Goal: Task Accomplishment & Management: Use online tool/utility

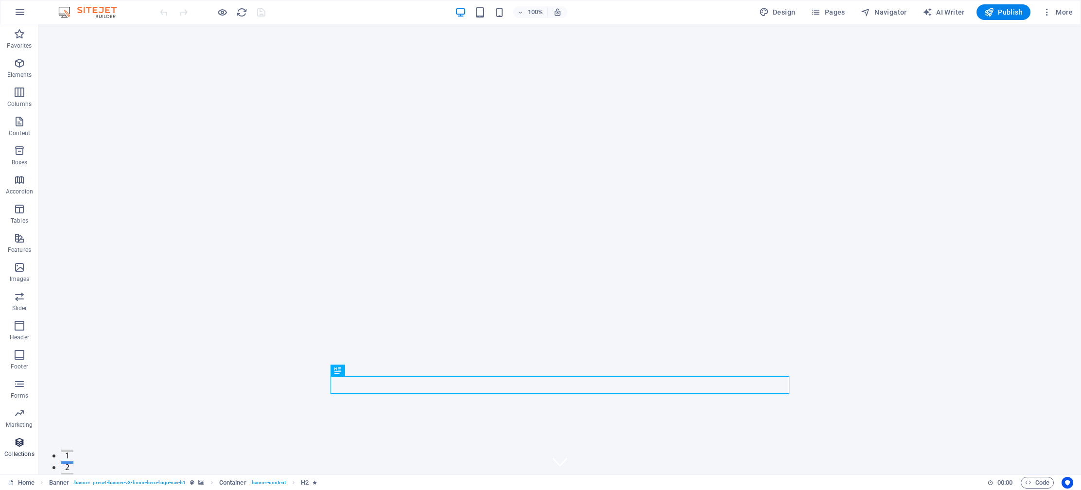
click at [19, 445] on icon "button" at bounding box center [20, 443] width 12 height 12
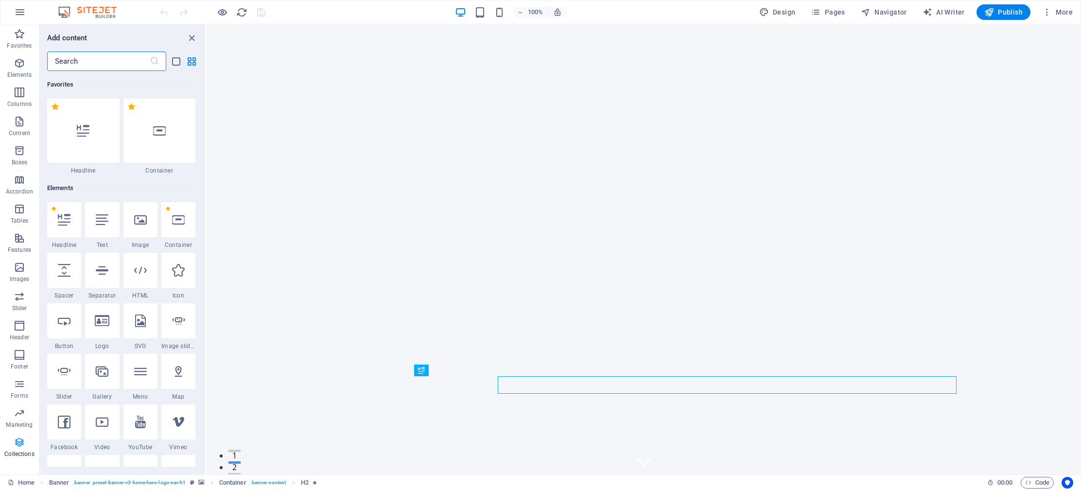
scroll to position [7, 0]
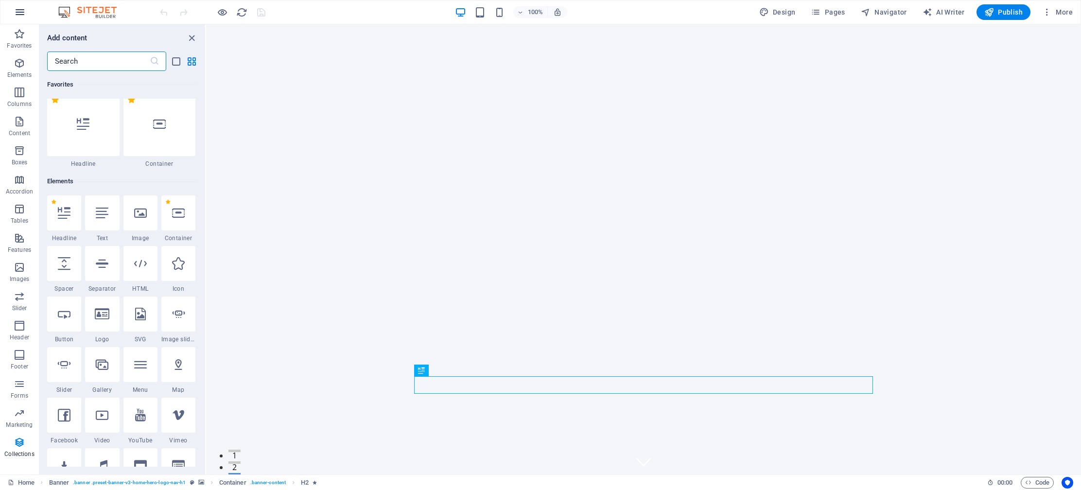
click at [21, 16] on icon "button" at bounding box center [20, 12] width 12 height 12
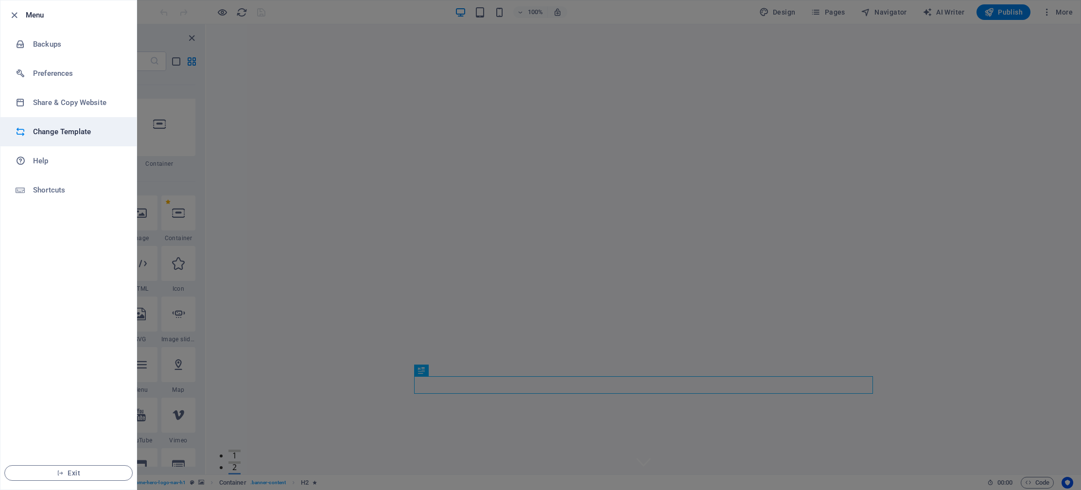
click at [63, 127] on h6 "Change Template" at bounding box center [78, 132] width 90 height 12
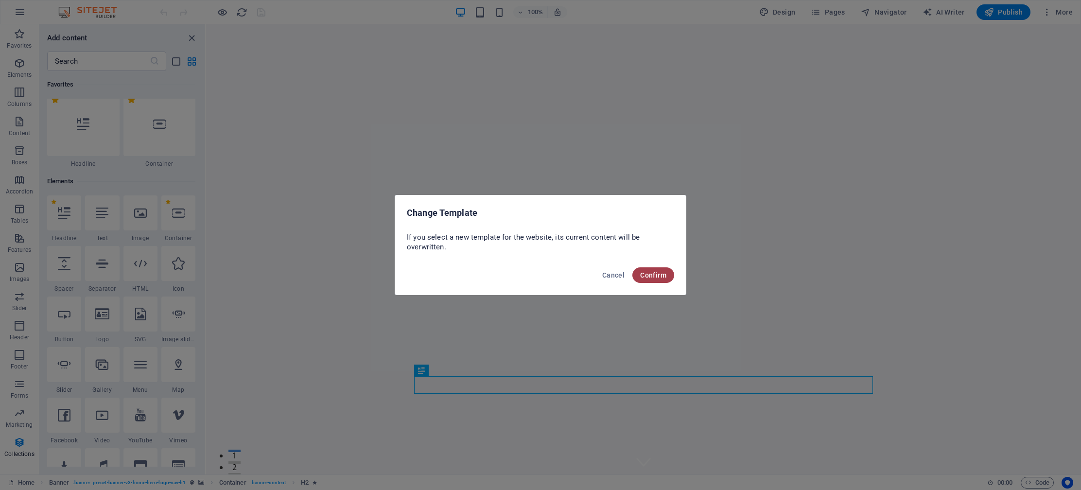
click at [662, 273] on span "Confirm" at bounding box center [653, 275] width 26 height 8
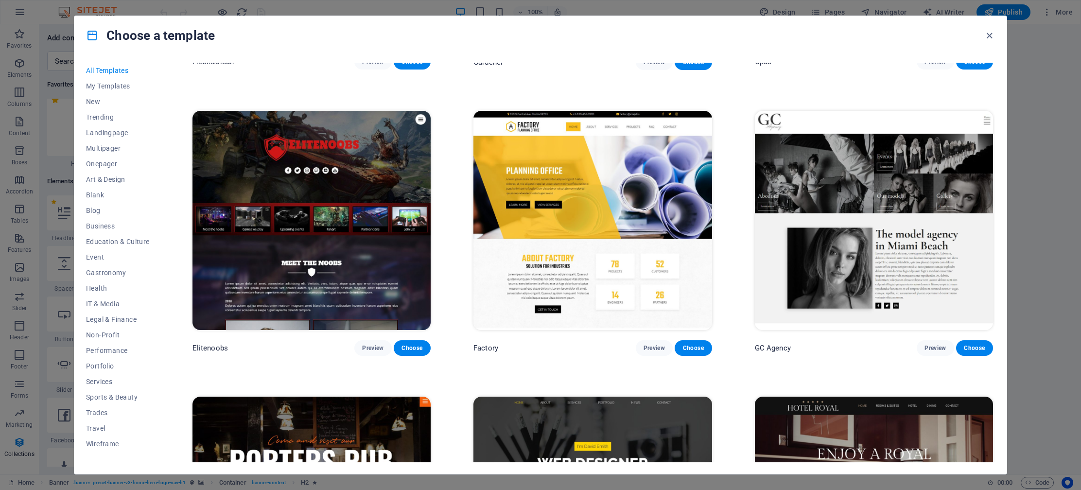
scroll to position [2825, 0]
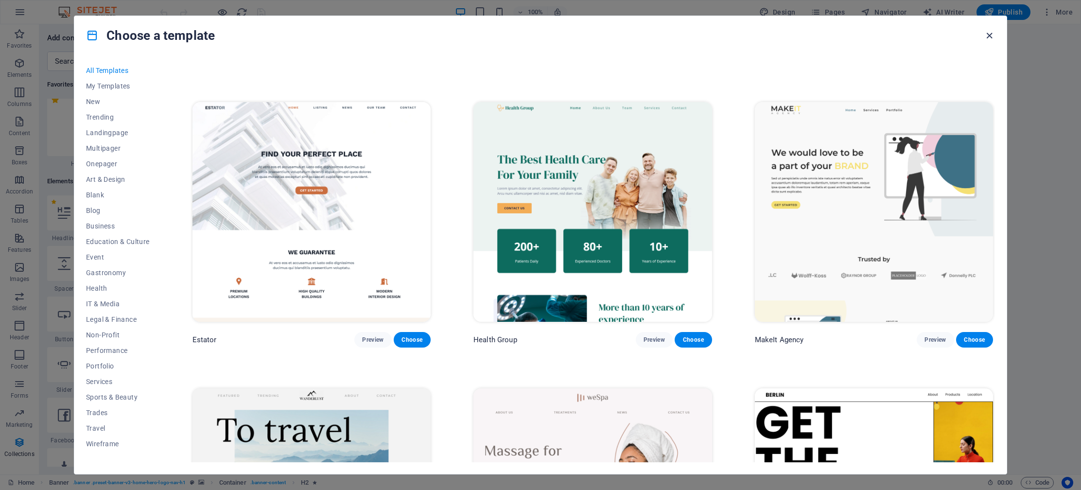
click at [985, 34] on icon "button" at bounding box center [989, 35] width 11 height 11
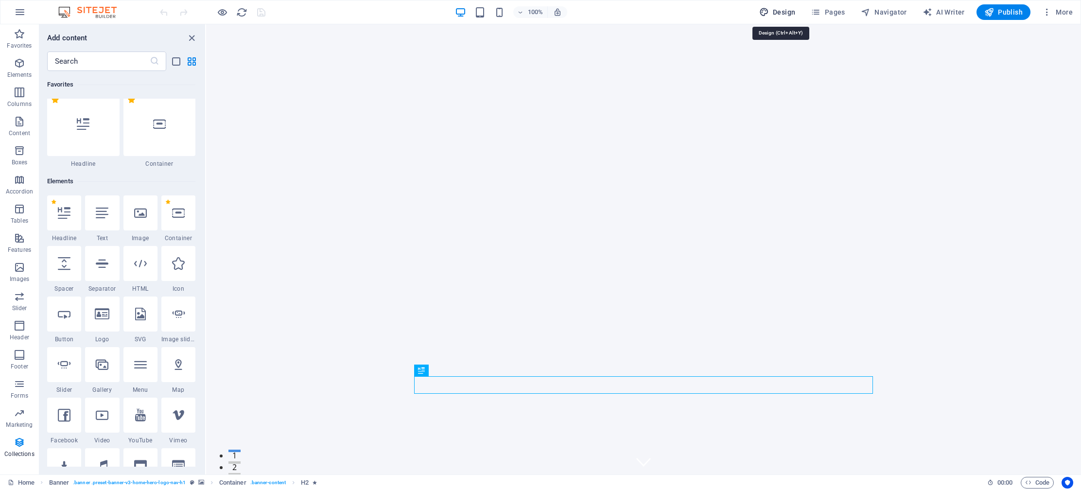
click at [780, 13] on span "Design" at bounding box center [777, 12] width 36 height 10
select select "px"
select select "200"
select select "px"
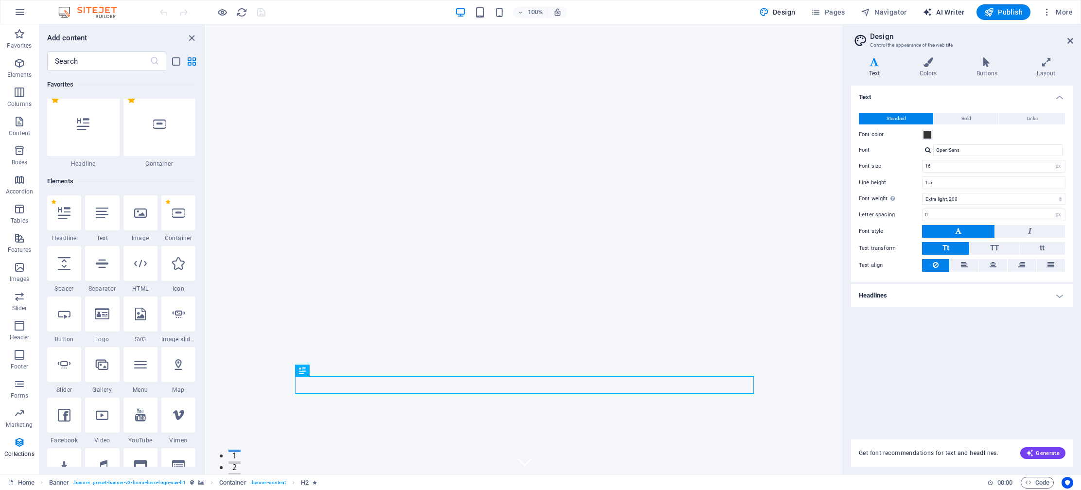
click at [949, 14] on span "AI Writer" at bounding box center [944, 12] width 42 height 10
select select "English"
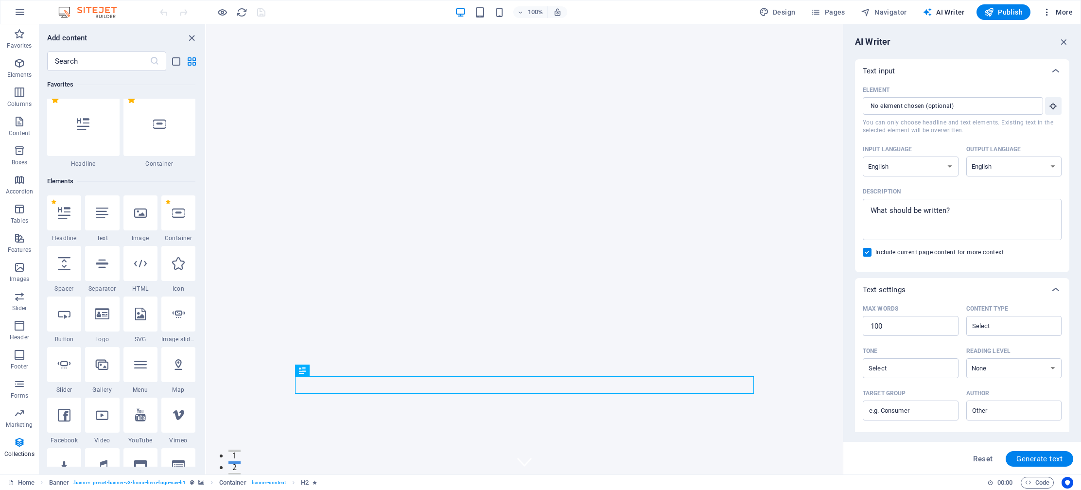
click at [1065, 12] on span "More" at bounding box center [1057, 12] width 31 height 10
click at [1032, 41] on h6 "Website Settings" at bounding box center [1037, 38] width 58 height 12
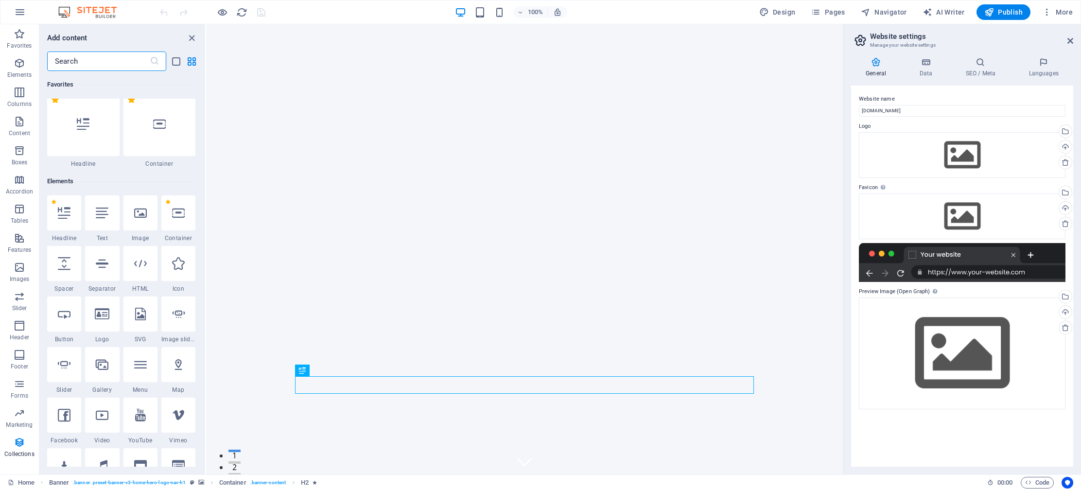
click at [109, 58] on input "text" at bounding box center [98, 61] width 103 height 19
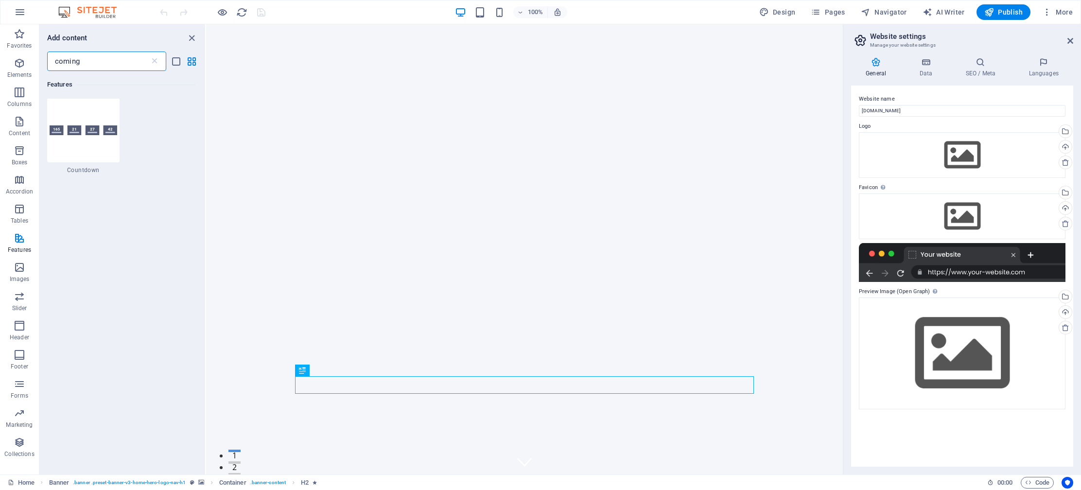
scroll to position [0, 0]
type input "coming soon"
click at [75, 114] on div at bounding box center [83, 131] width 72 height 64
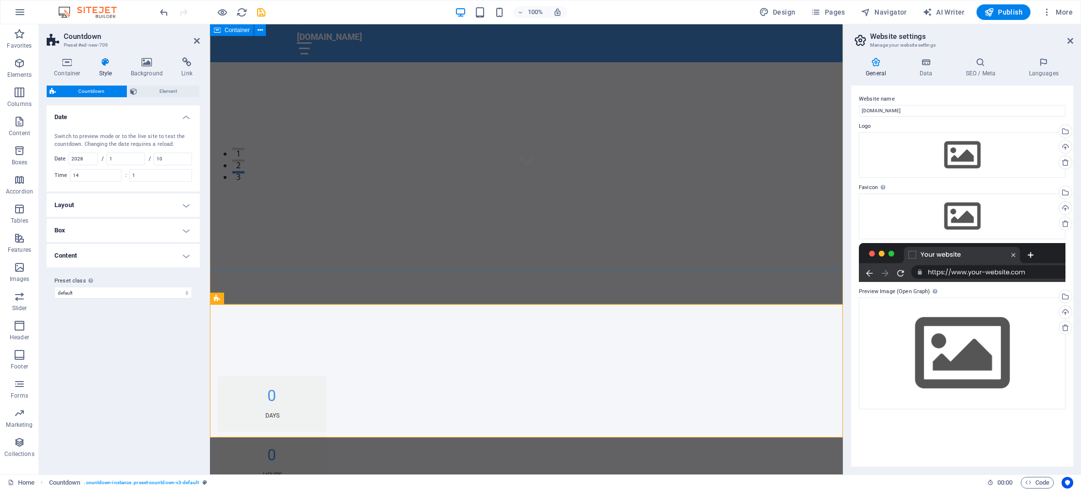
scroll to position [320, 0]
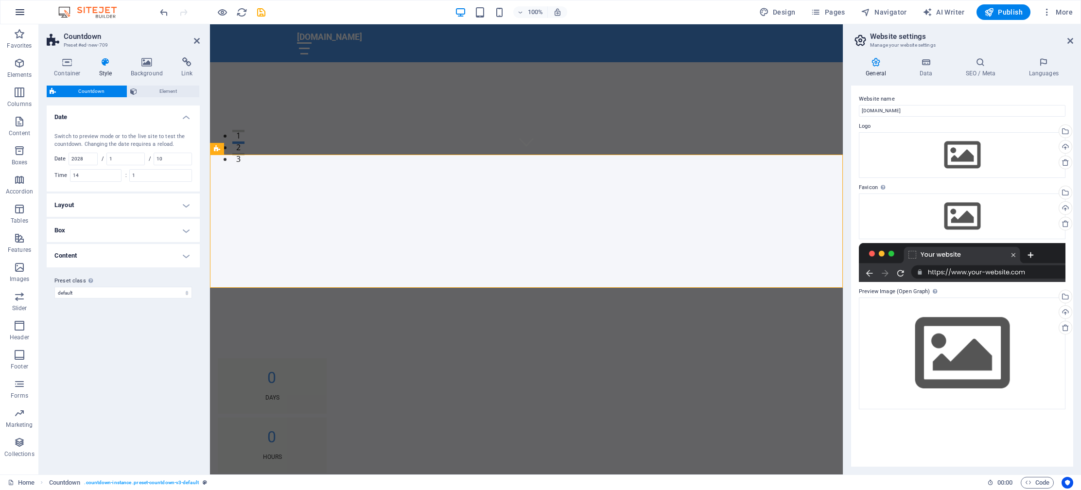
click at [22, 16] on icon "button" at bounding box center [20, 12] width 12 height 12
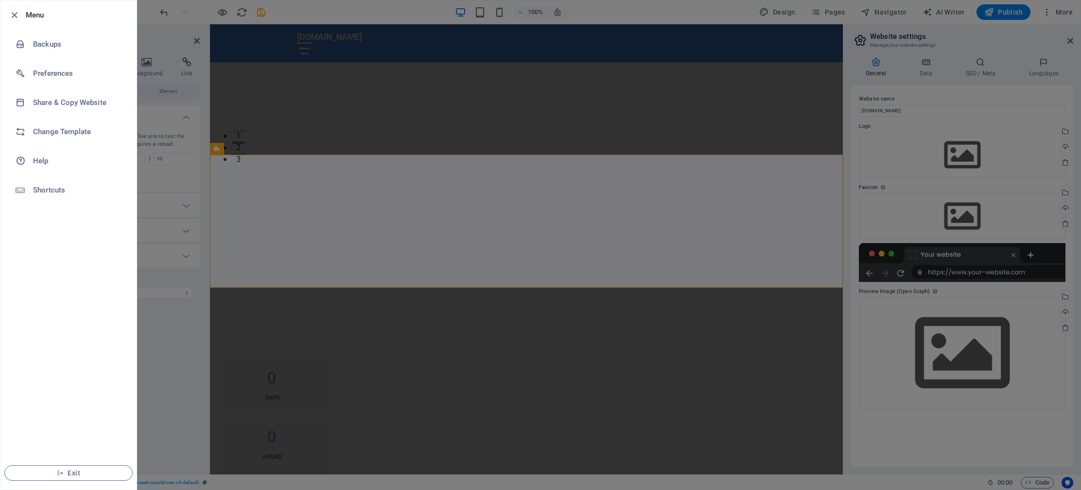
click at [795, 73] on div at bounding box center [540, 245] width 1081 height 490
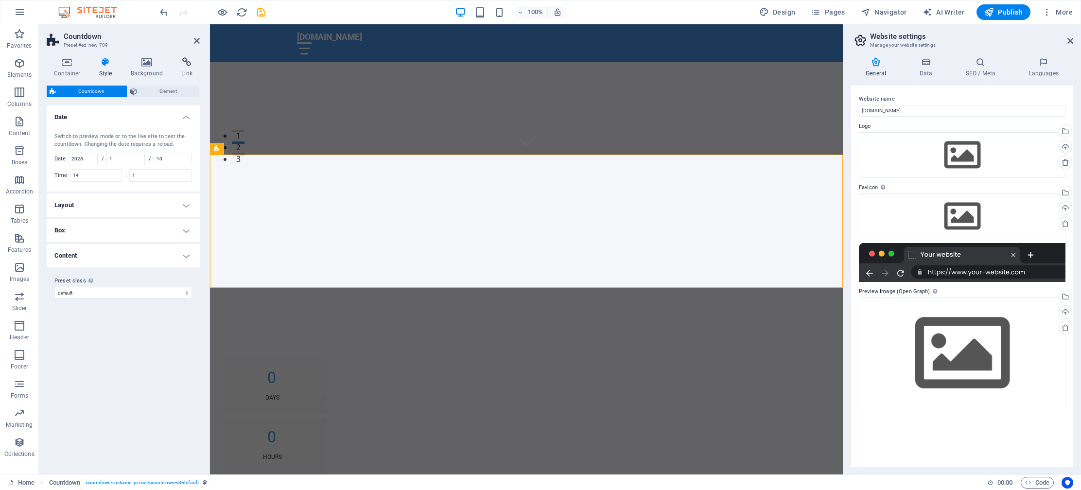
click at [1067, 39] on h2 "Website settings" at bounding box center [971, 36] width 203 height 9
click at [1070, 39] on icon at bounding box center [1070, 41] width 6 height 8
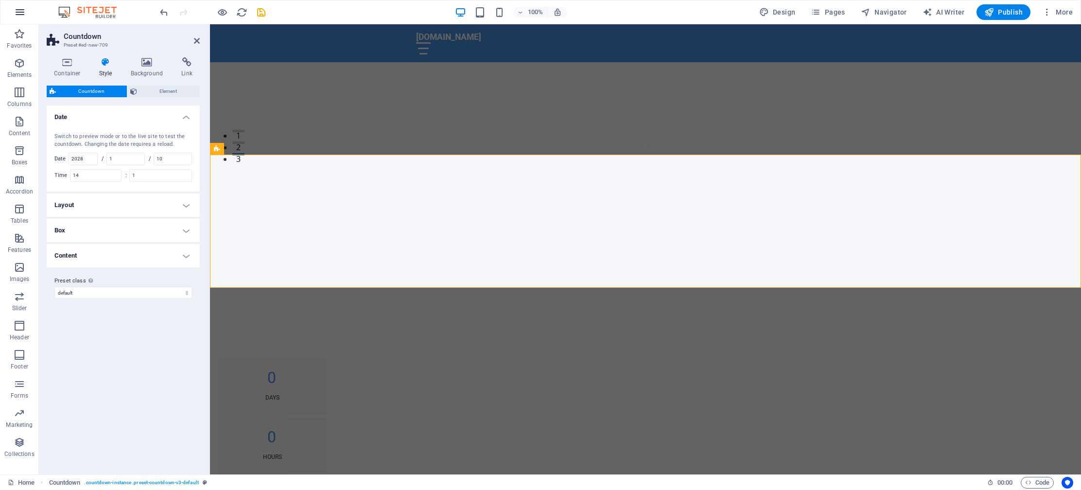
click at [16, 9] on icon "button" at bounding box center [20, 12] width 12 height 12
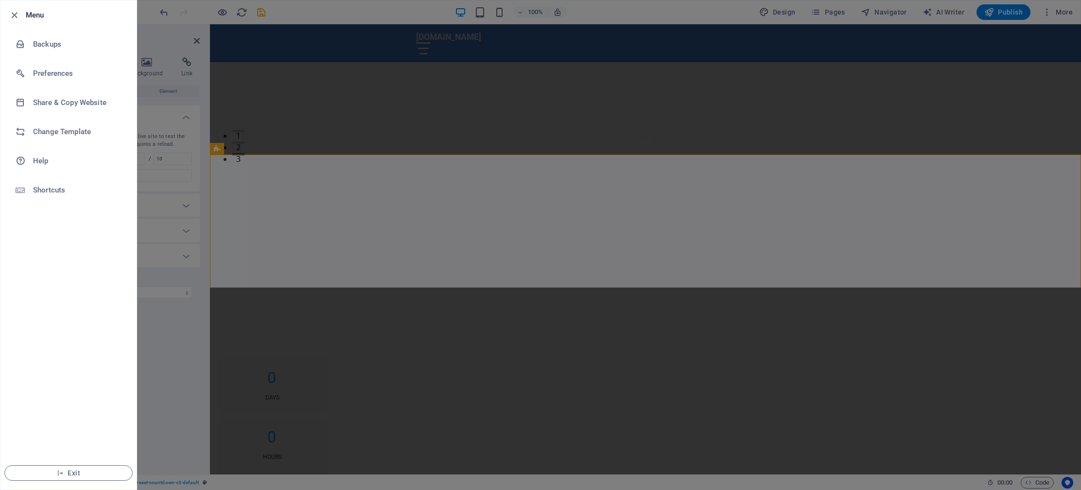
click at [175, 17] on div at bounding box center [540, 245] width 1081 height 490
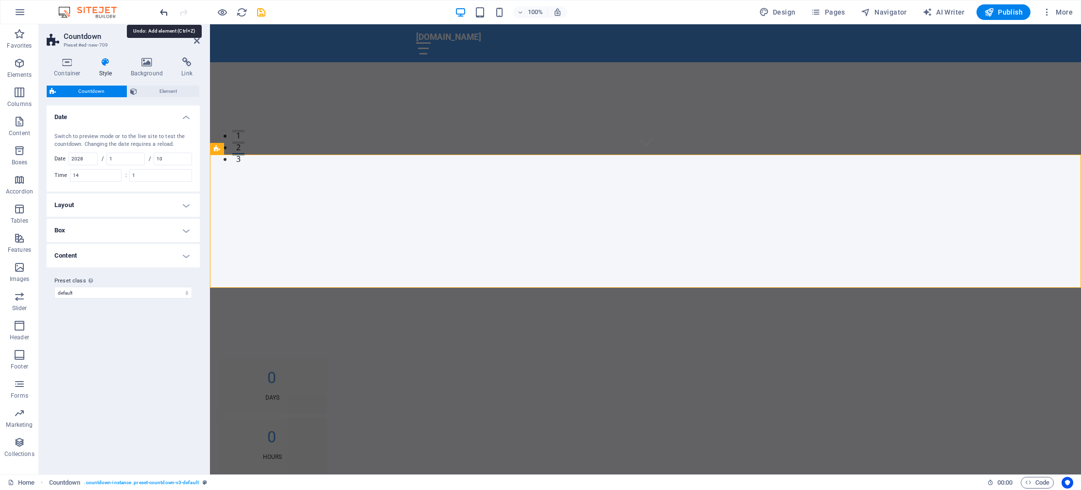
click at [162, 12] on icon "undo" at bounding box center [163, 12] width 11 height 11
